Goal: Check status: Check status

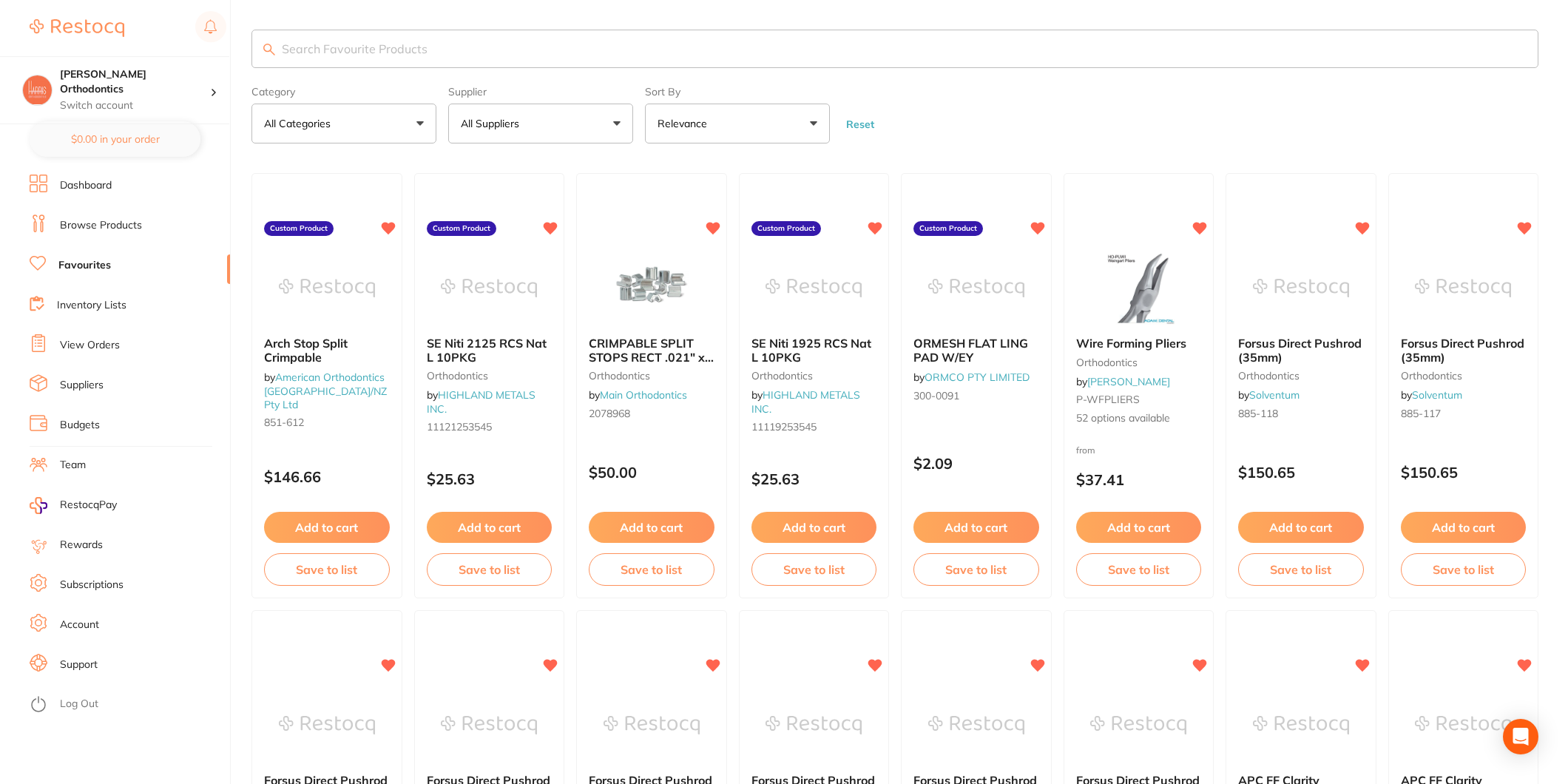
click at [83, 334] on li "View Orders" at bounding box center [130, 345] width 201 height 22
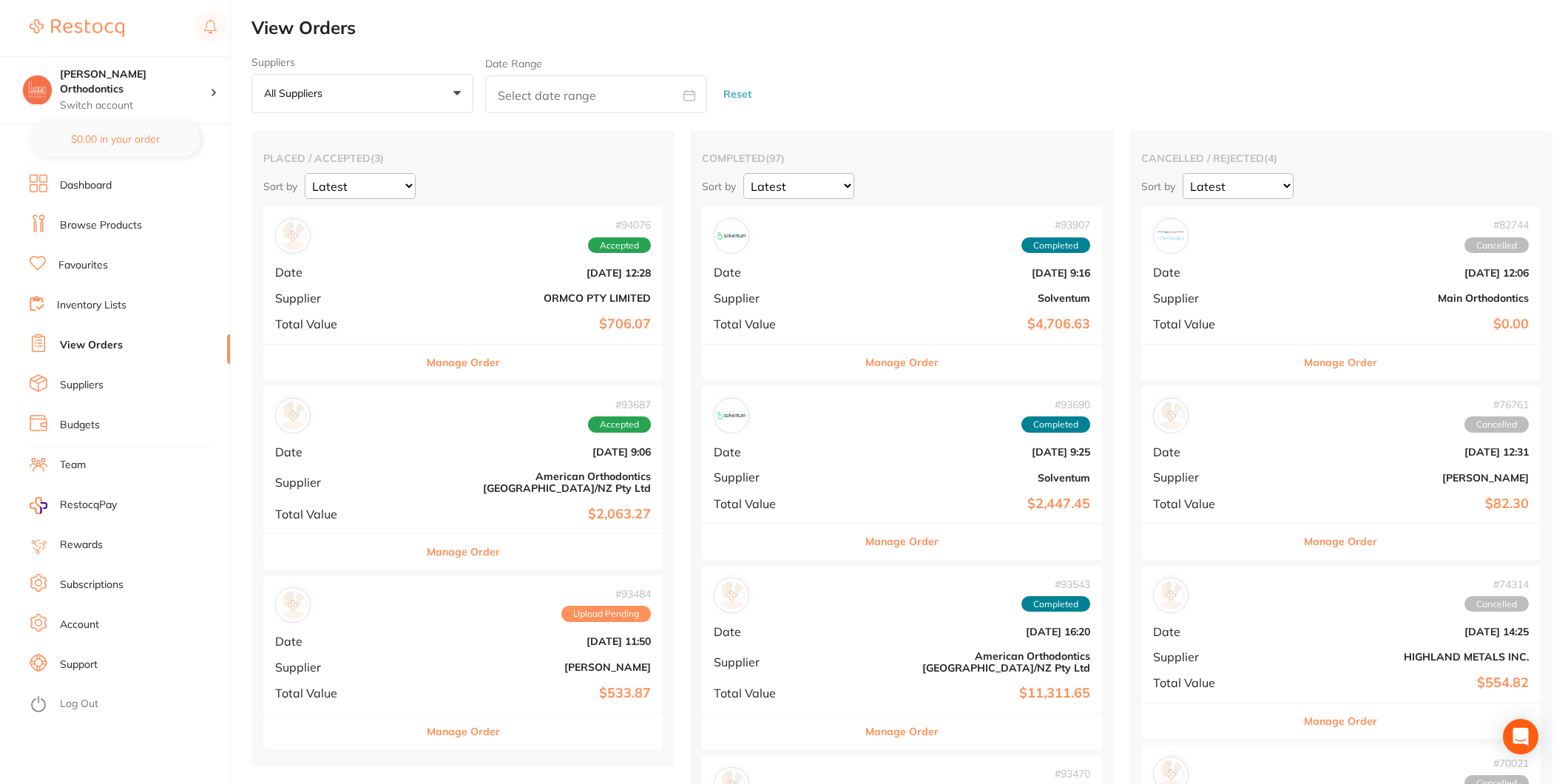
click at [418, 285] on div "# 94076 Accepted Date [DATE] 12:28 Supplier ORMCO PTY LIMITED Total Value $706.…" at bounding box center [463, 275] width 399 height 137
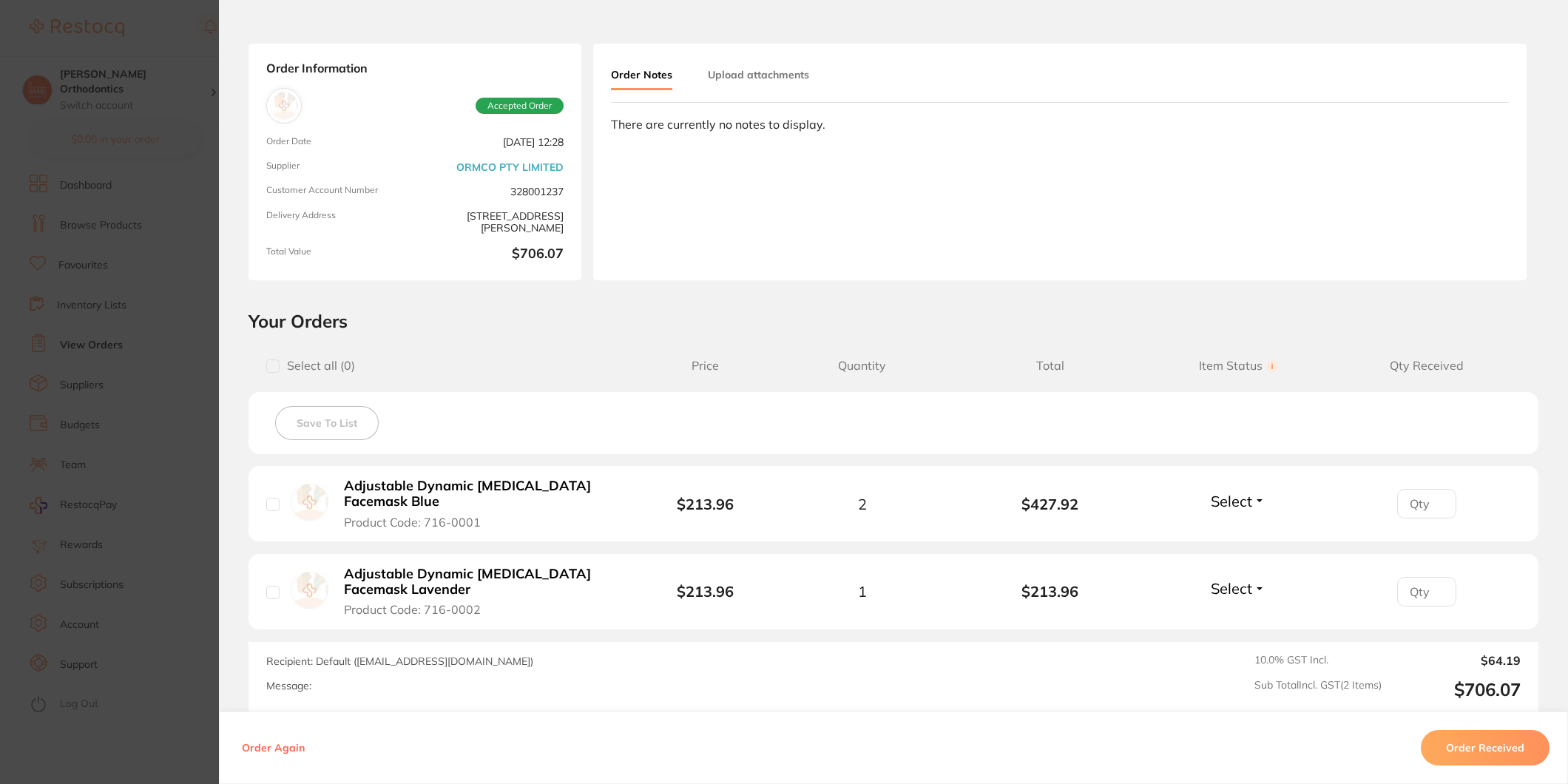
scroll to position [83, 0]
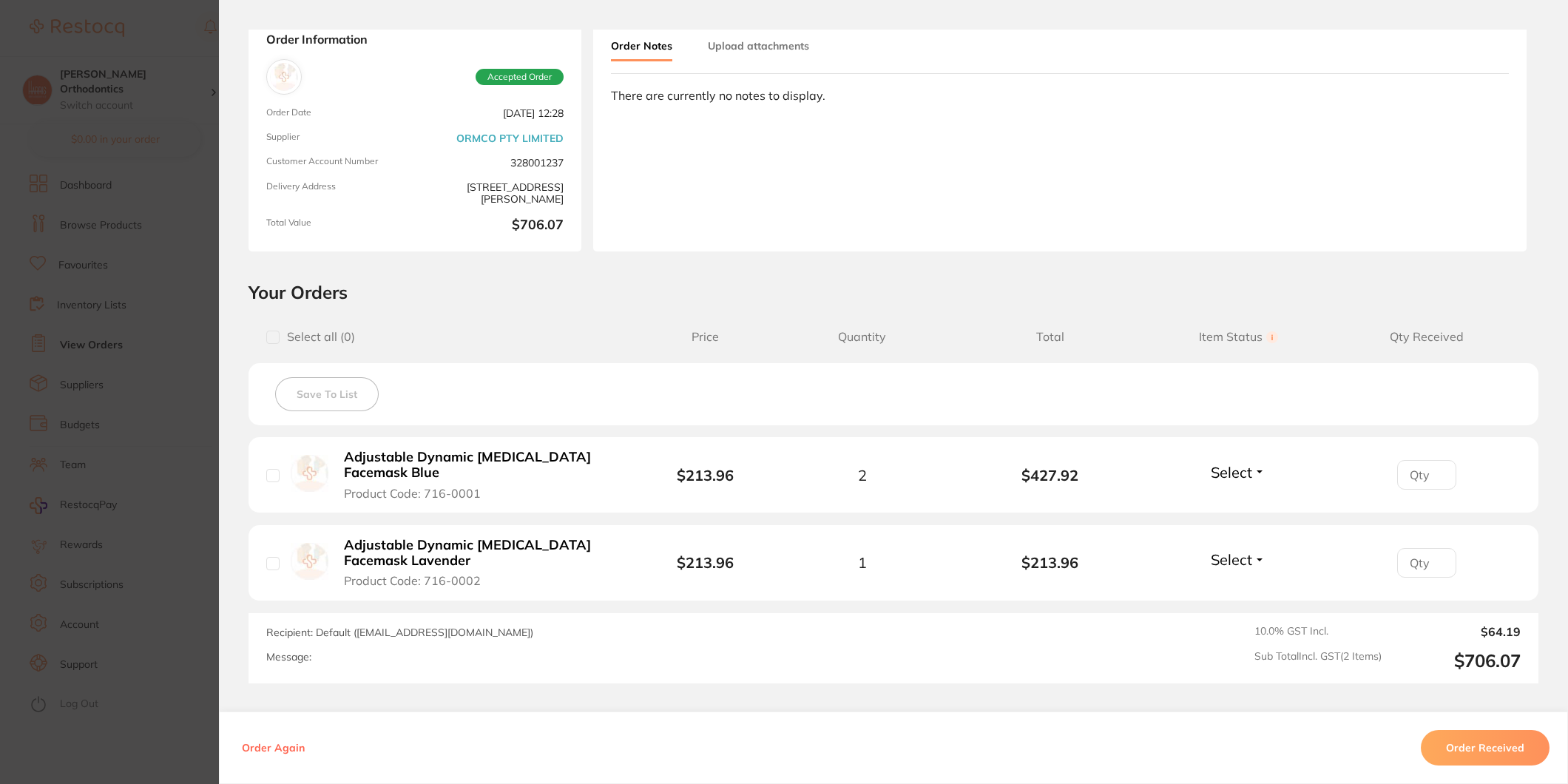
click at [1518, 741] on button "Order Received" at bounding box center [1485, 748] width 129 height 35
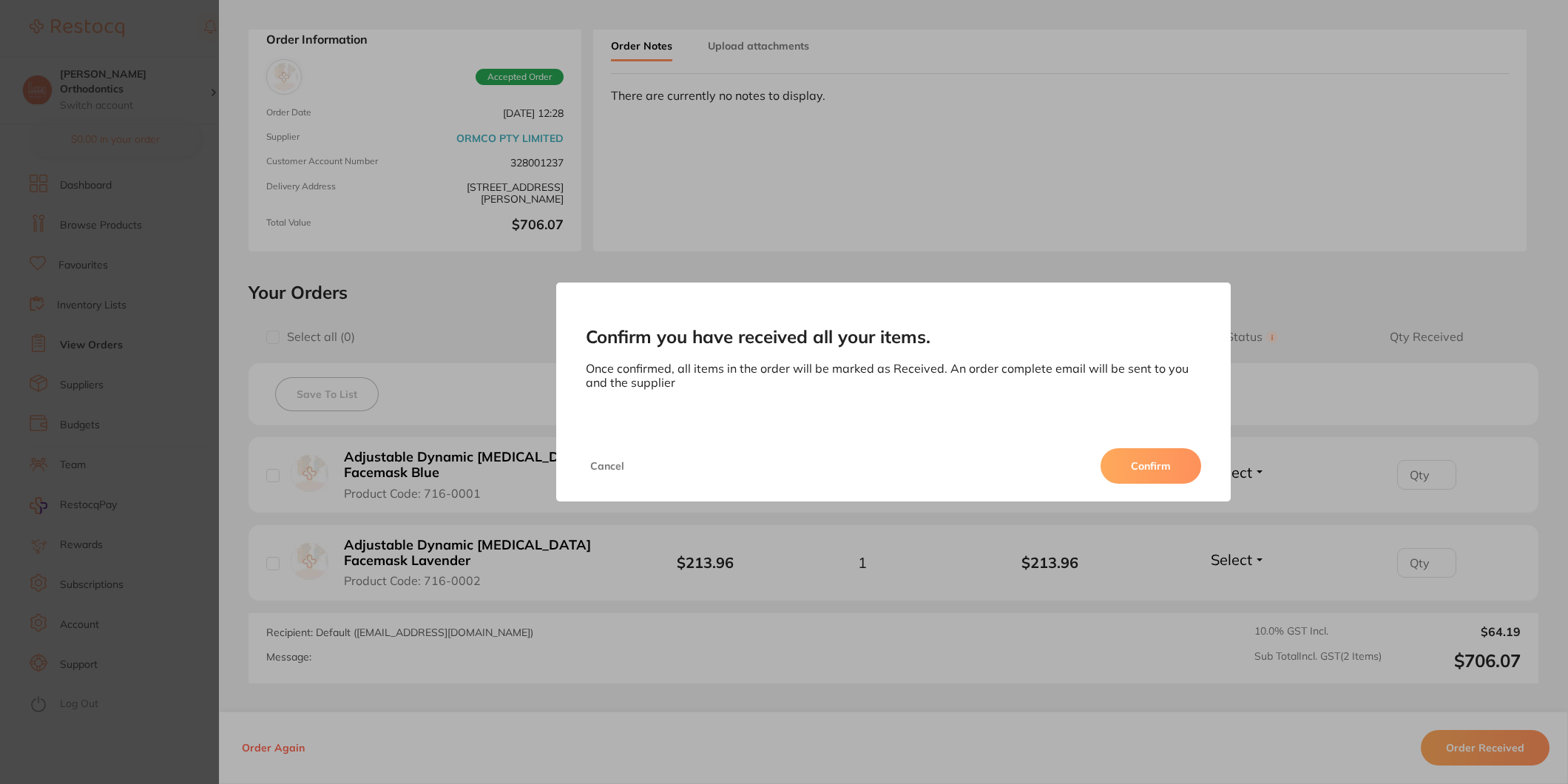
click at [1165, 470] on button "Confirm" at bounding box center [1151, 465] width 101 height 35
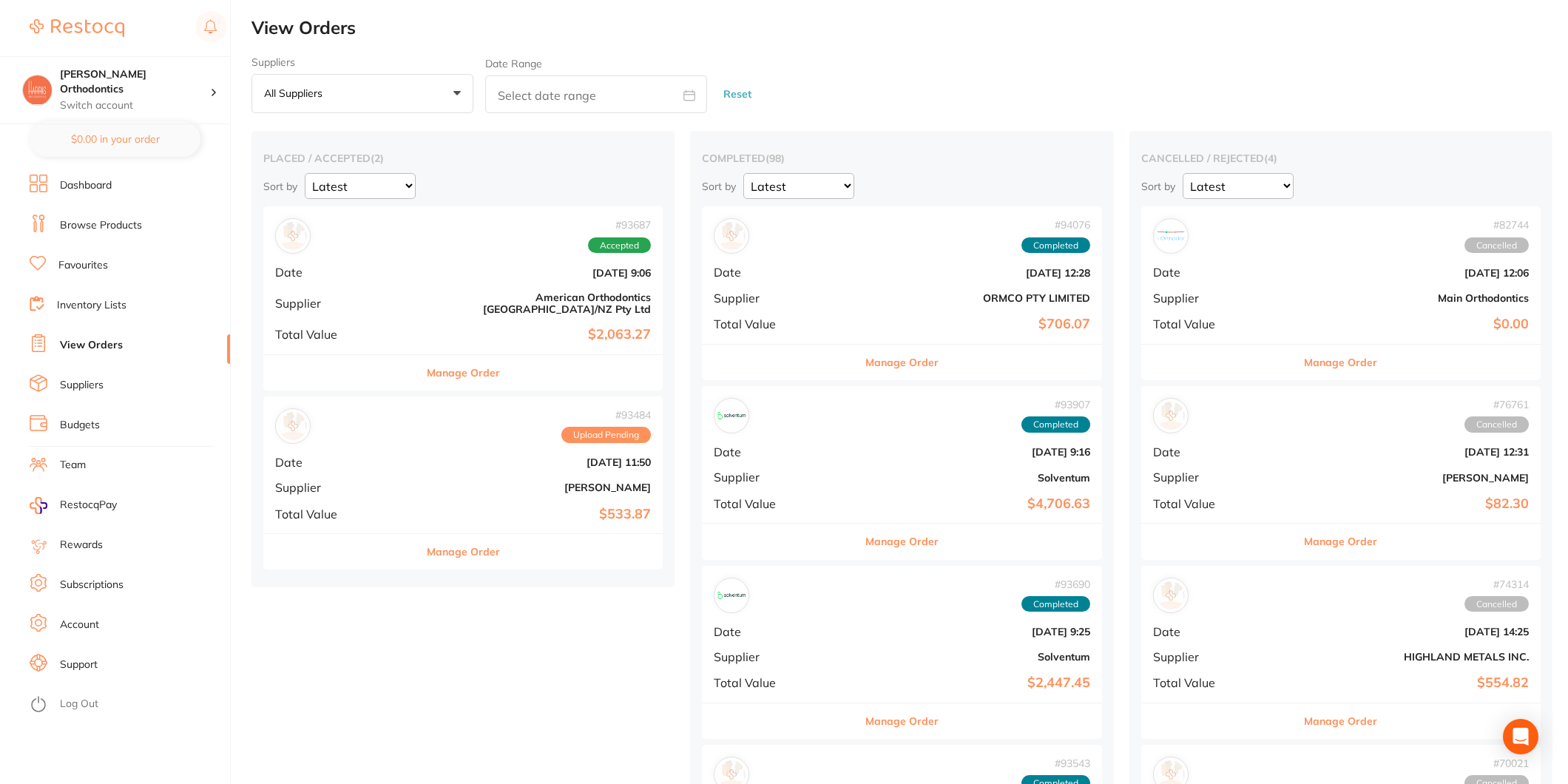
click at [427, 274] on b "[DATE] 9:06" at bounding box center [530, 273] width 243 height 12
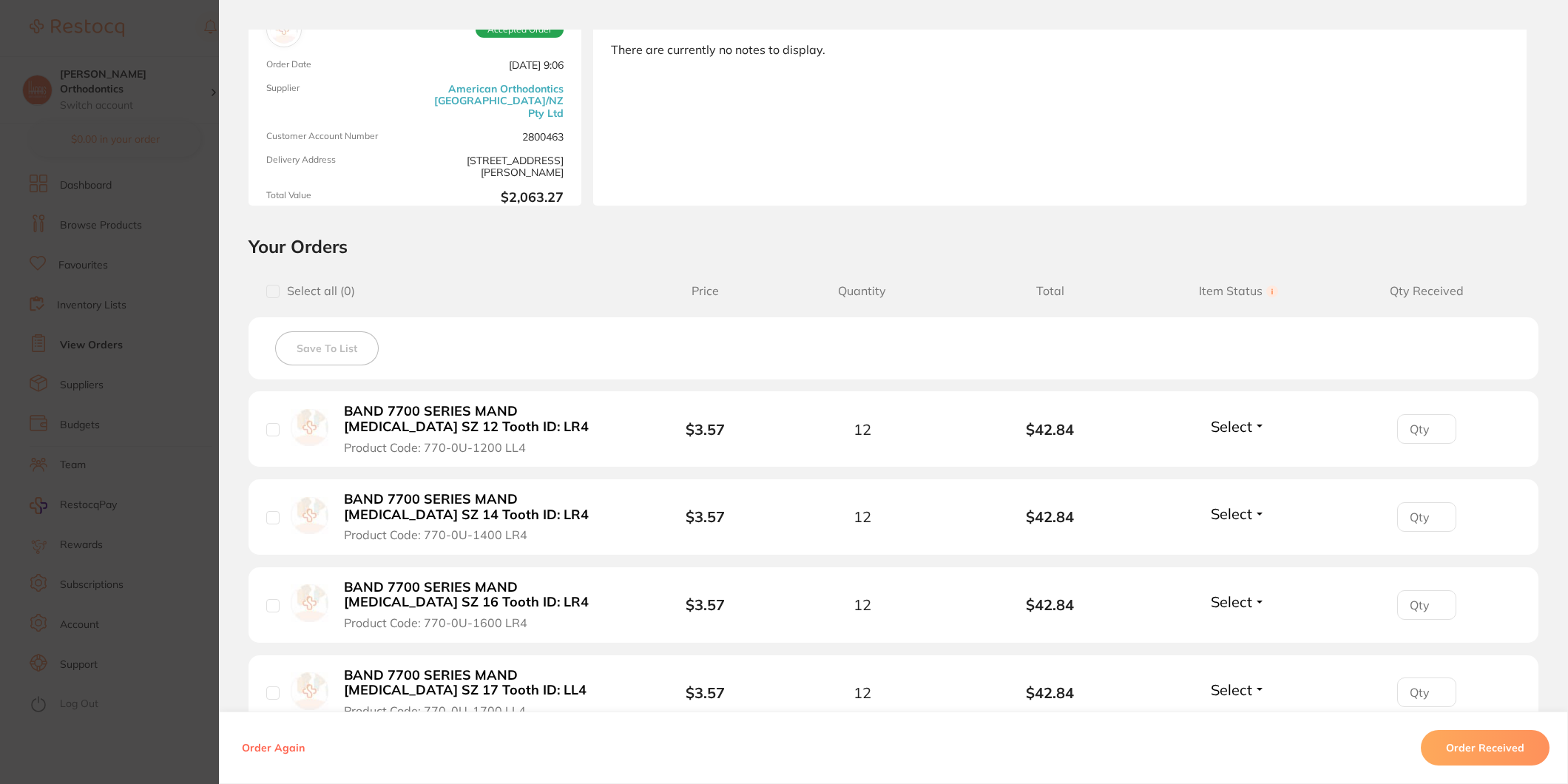
scroll to position [328, 0]
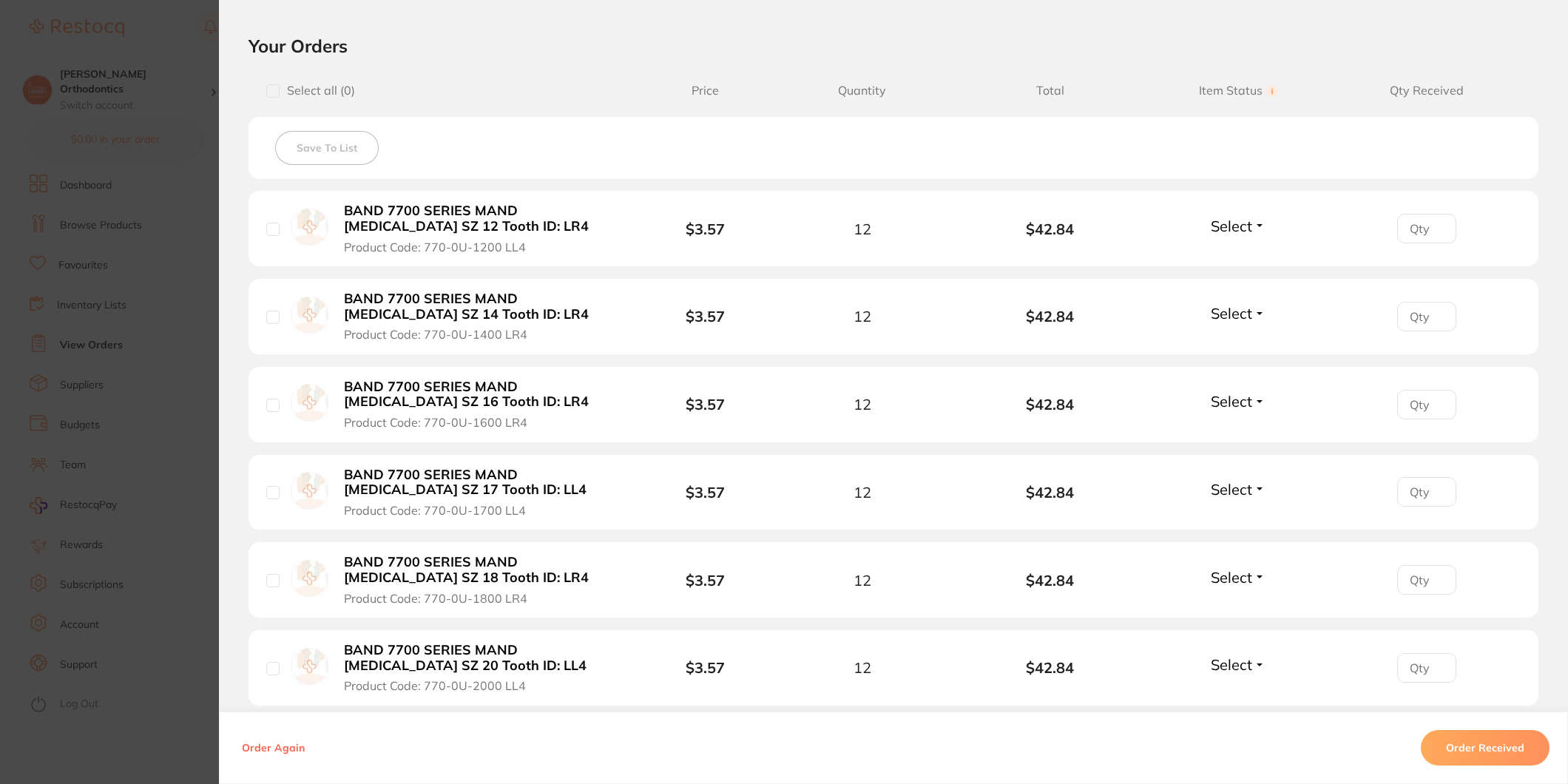
click at [1476, 742] on button "Order Received" at bounding box center [1485, 748] width 129 height 35
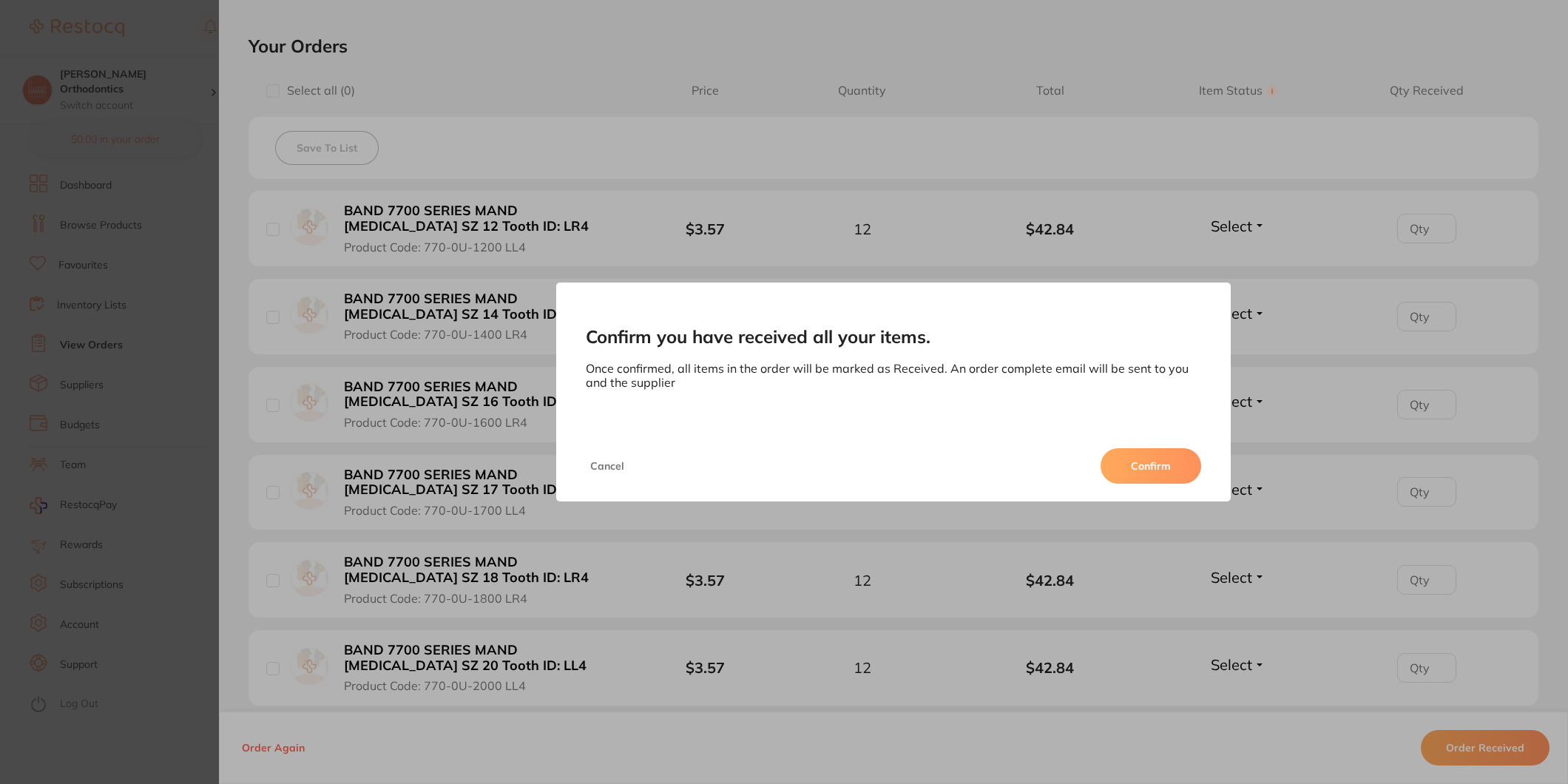
click at [1135, 453] on button "Confirm" at bounding box center [1151, 465] width 101 height 35
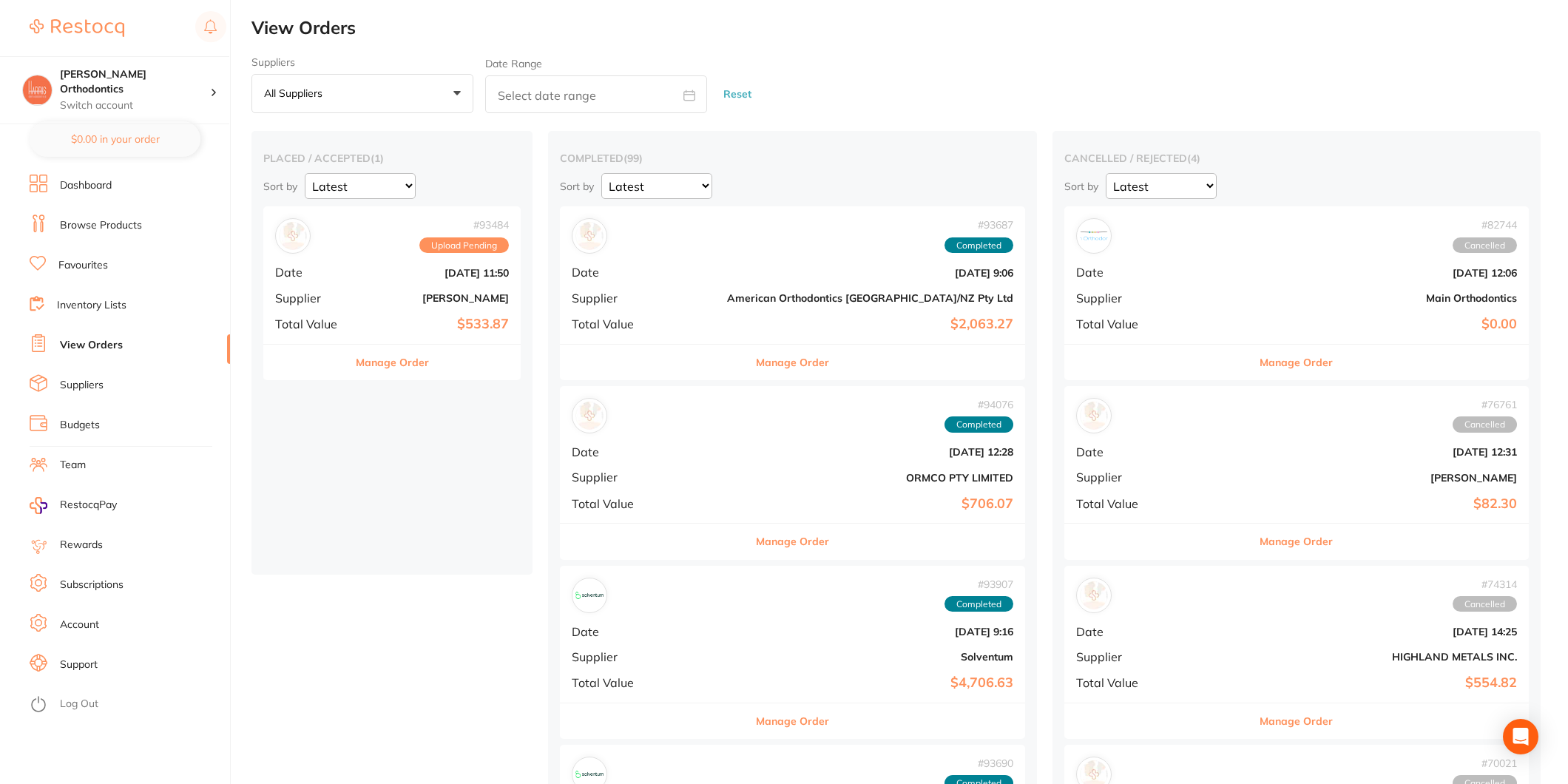
click at [390, 278] on b "[DATE] 11:50" at bounding box center [434, 273] width 148 height 12
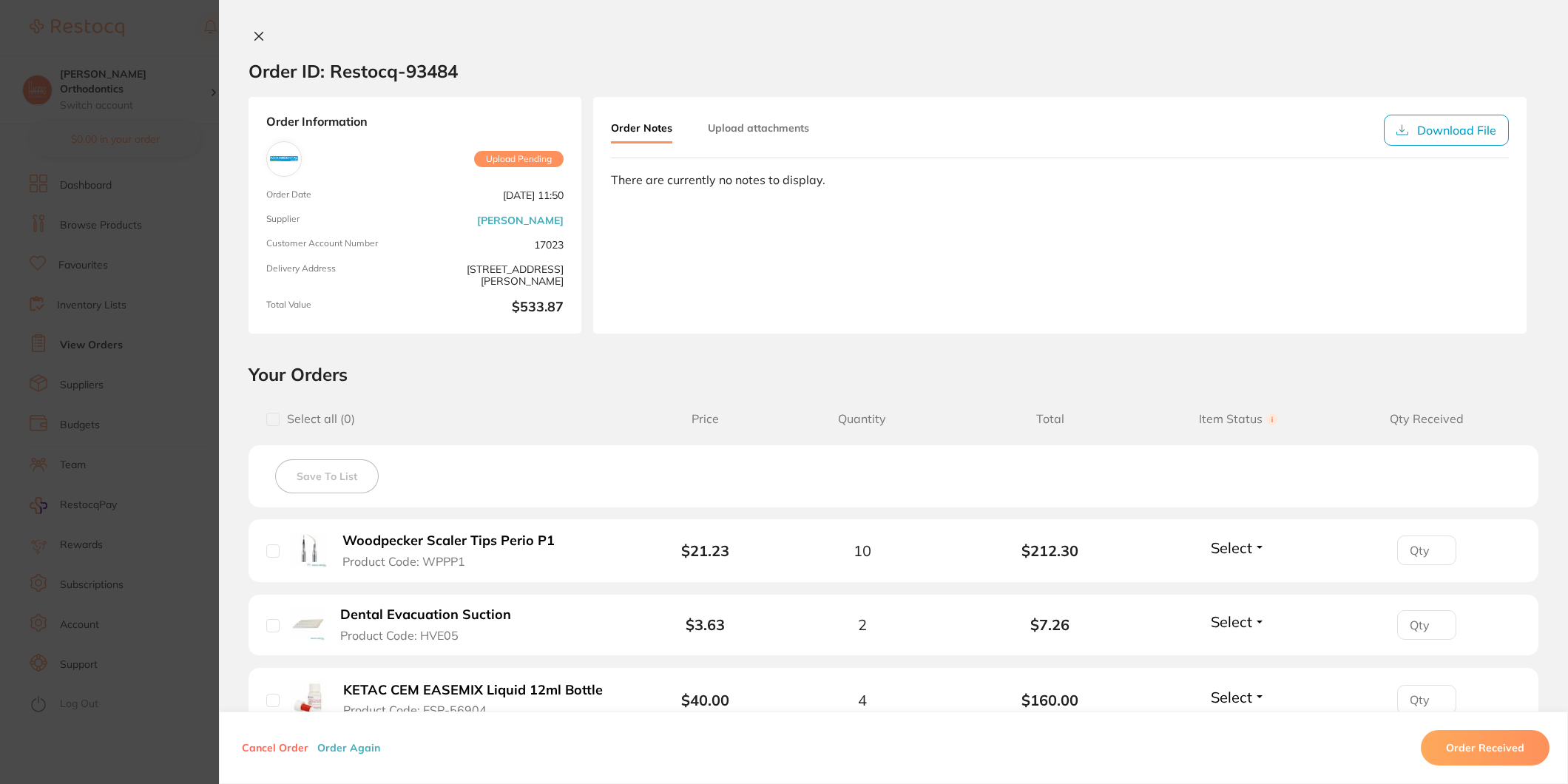
click at [255, 33] on icon at bounding box center [259, 36] width 12 height 12
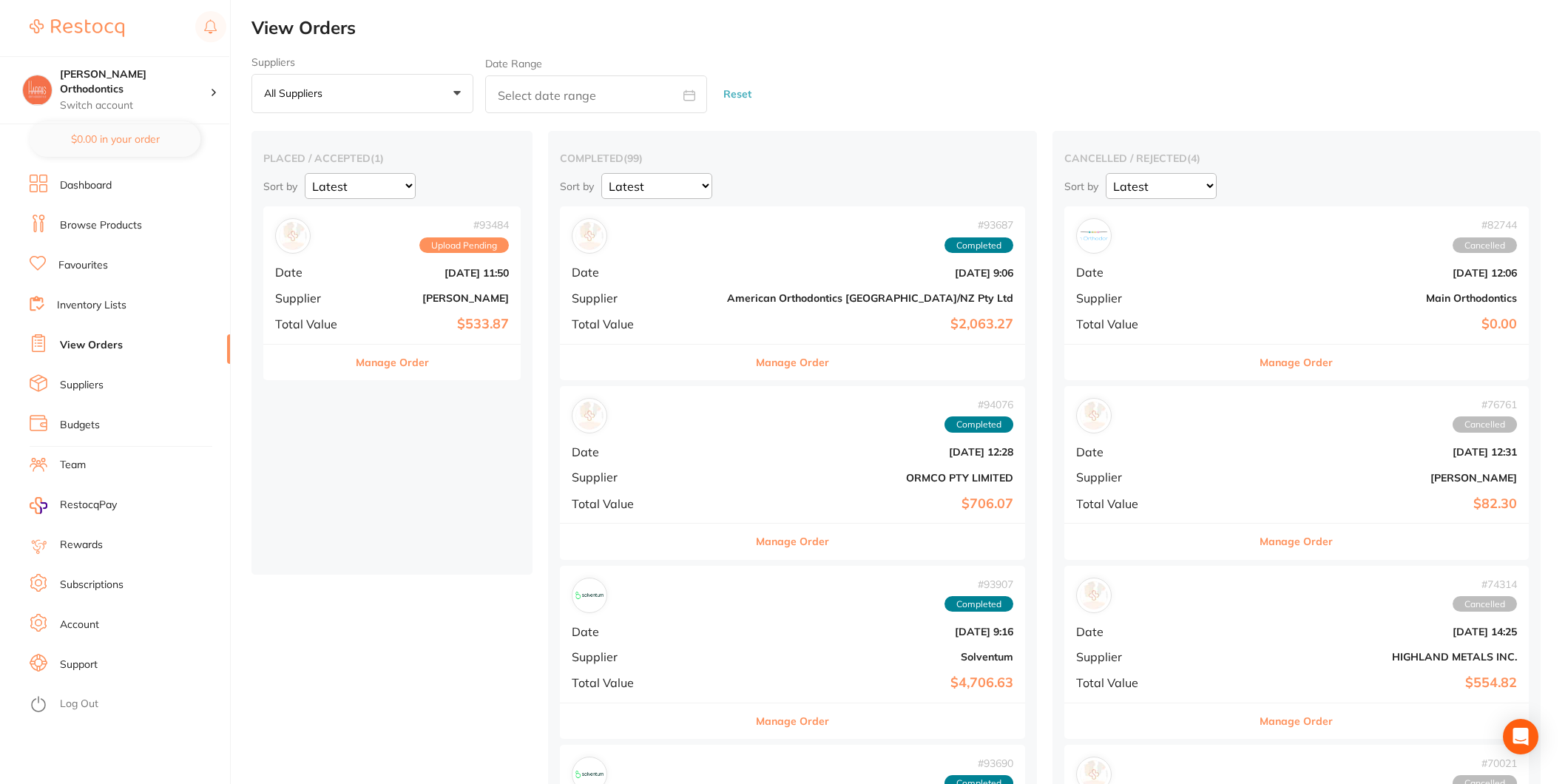
click at [371, 249] on div "# 93484 Upload Pending" at bounding box center [391, 235] width 234 height 35
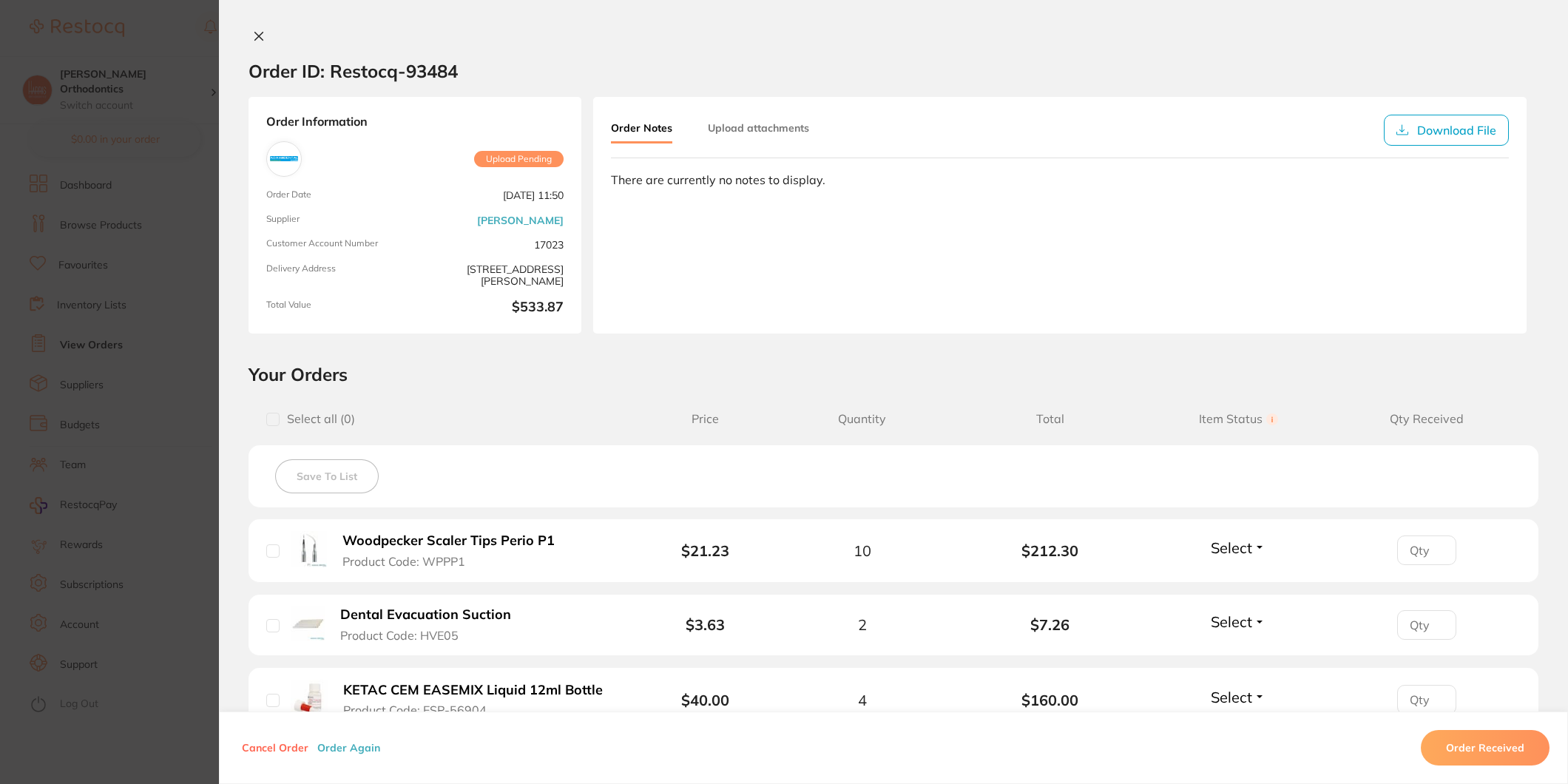
click at [248, 31] on button at bounding box center [258, 37] width 21 height 16
